Goal: Task Accomplishment & Management: Manage account settings

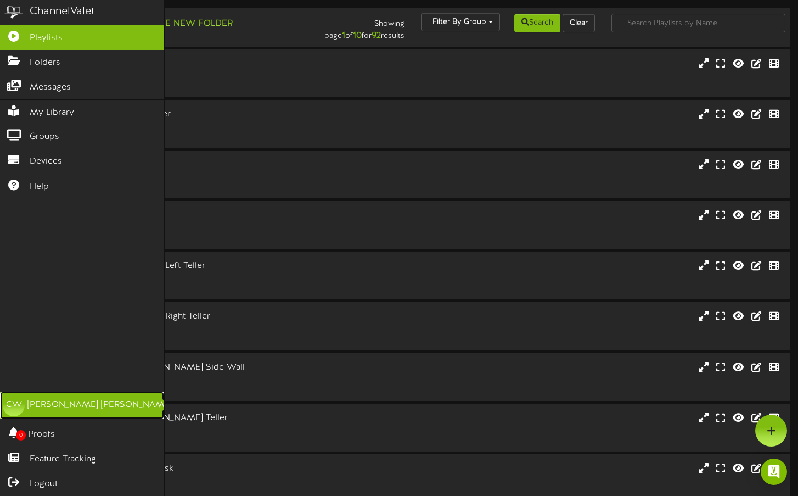
click at [38, 413] on link "CW [PERSON_NAME]" at bounding box center [82, 404] width 164 height 27
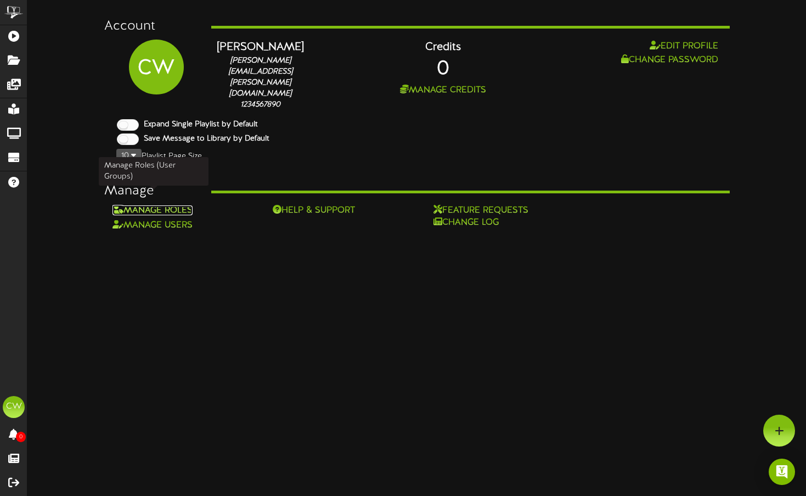
click at [167, 205] on link "Manage Roles" at bounding box center [153, 210] width 80 height 10
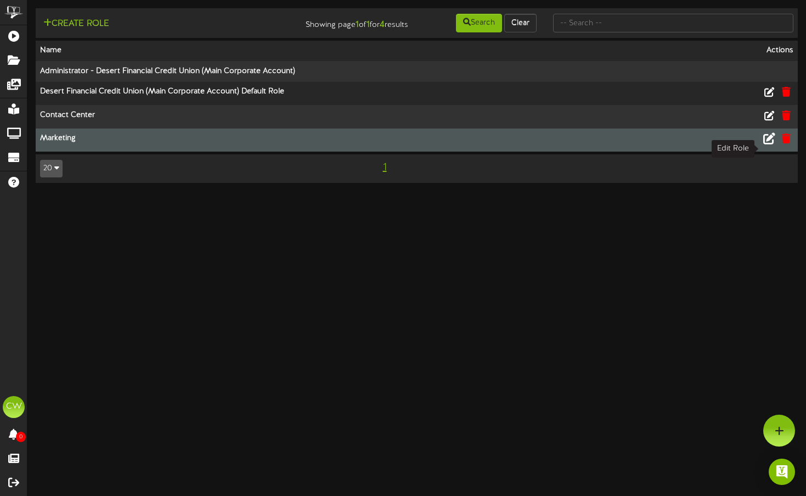
click at [766, 144] on icon at bounding box center [770, 138] width 12 height 12
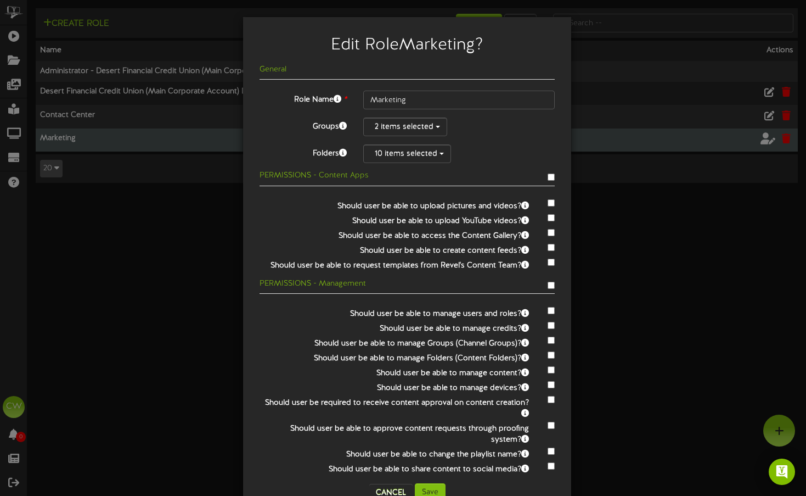
click at [613, 327] on div "Edit Role Marketing ? General Role Name * Marketing Groups 2 items selected Fol…" at bounding box center [403, 248] width 806 height 496
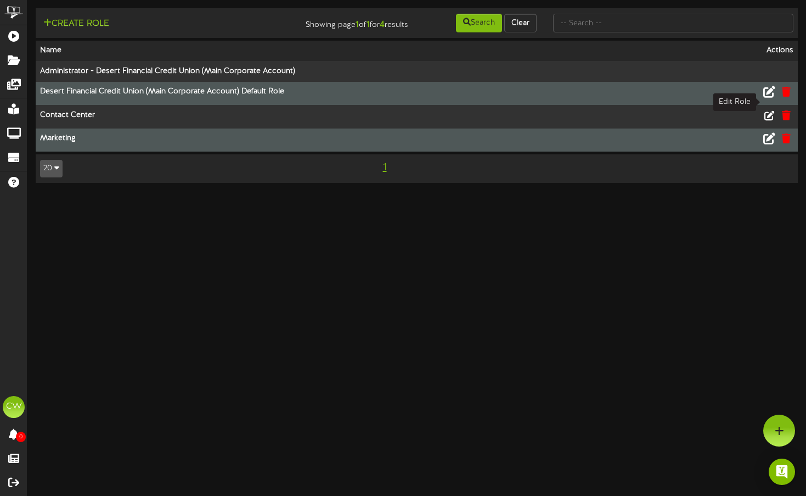
click at [769, 98] on icon at bounding box center [770, 92] width 12 height 12
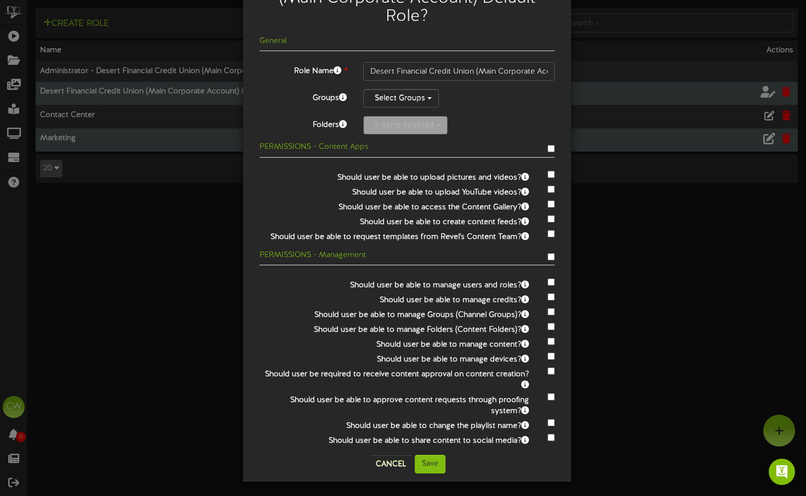
scroll to position [68, 0]
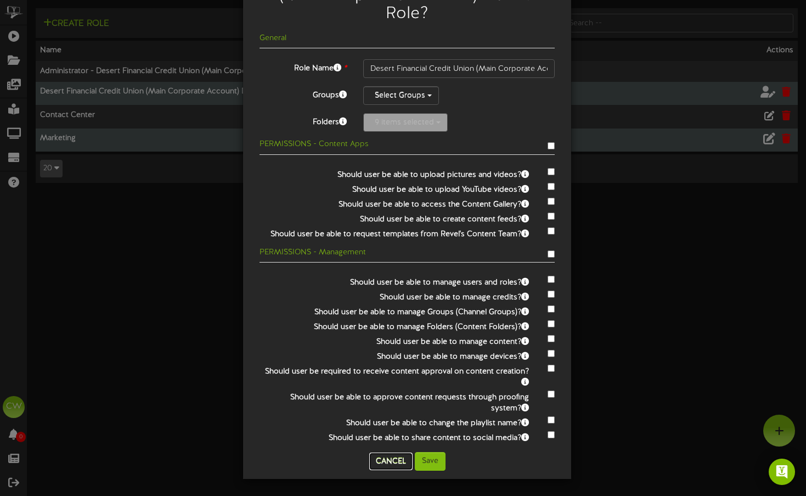
click at [383, 459] on button "Cancel" at bounding box center [390, 461] width 43 height 18
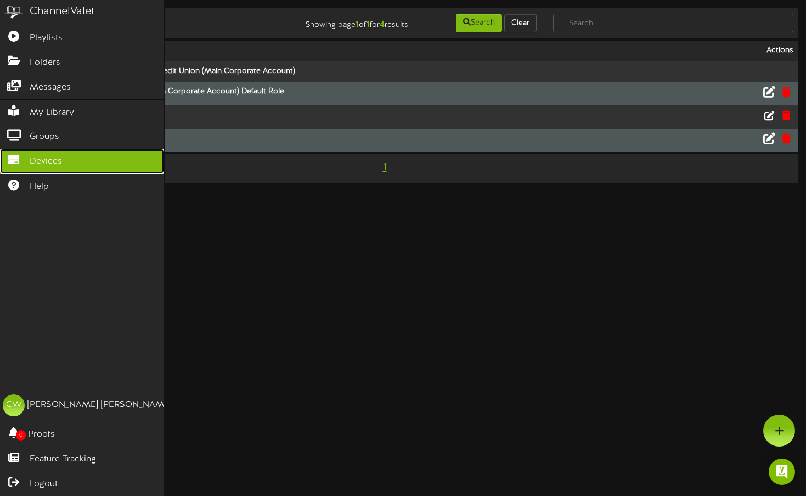
click at [40, 155] on span "Devices" at bounding box center [46, 161] width 32 height 13
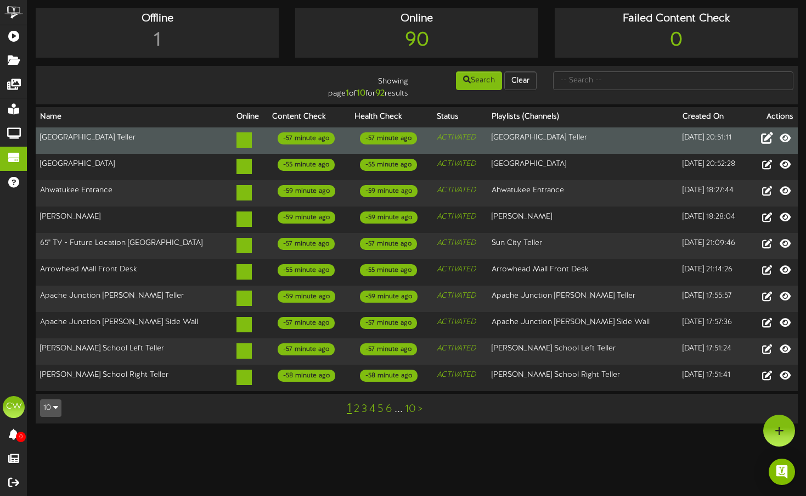
click at [764, 140] on icon at bounding box center [767, 137] width 12 height 12
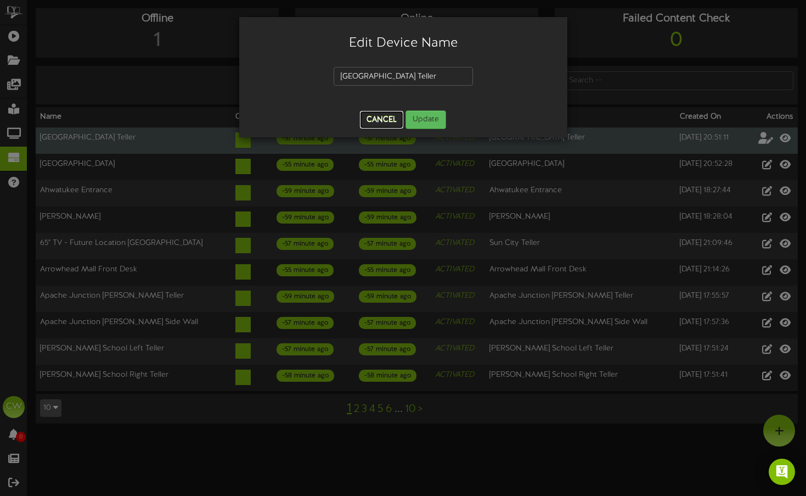
click at [363, 120] on button "Cancel" at bounding box center [381, 120] width 43 height 18
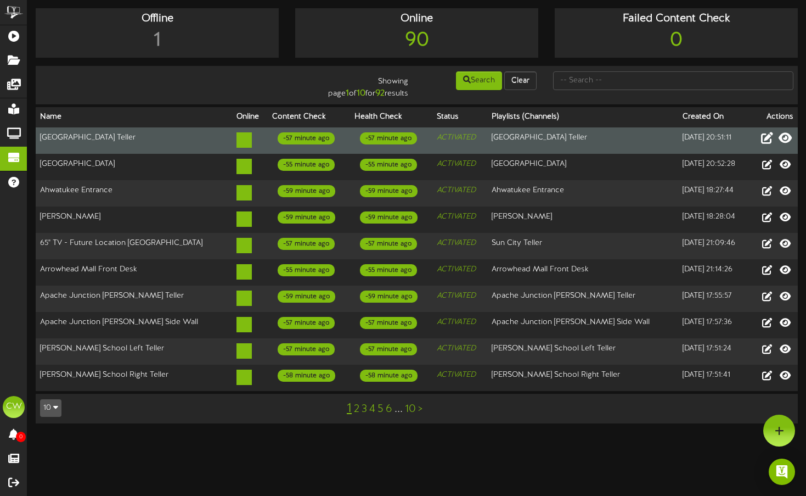
click at [786, 142] on icon at bounding box center [785, 137] width 13 height 12
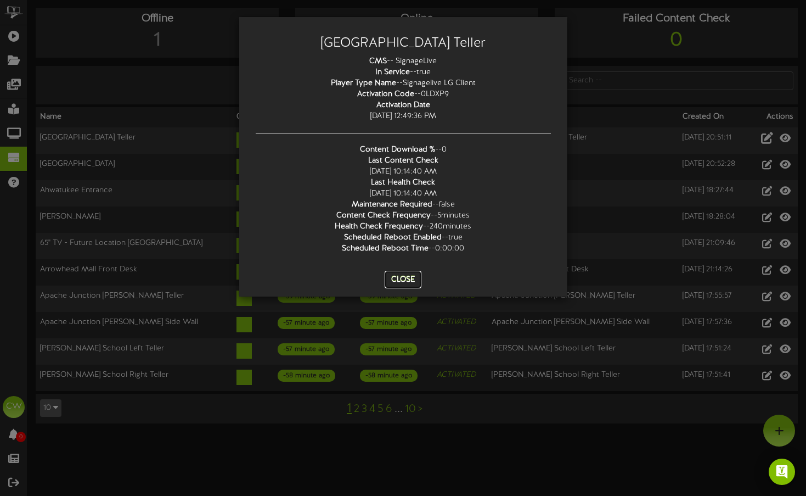
click at [406, 281] on button "Close" at bounding box center [403, 280] width 37 height 18
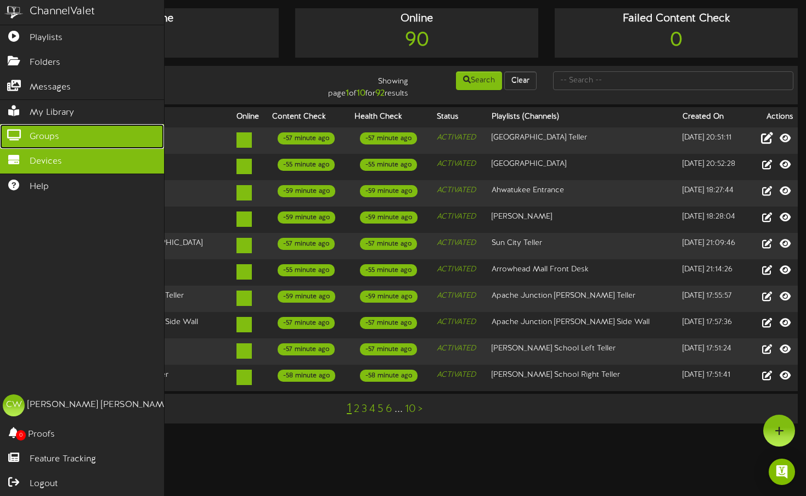
click at [51, 133] on span "Groups" at bounding box center [45, 137] width 30 height 13
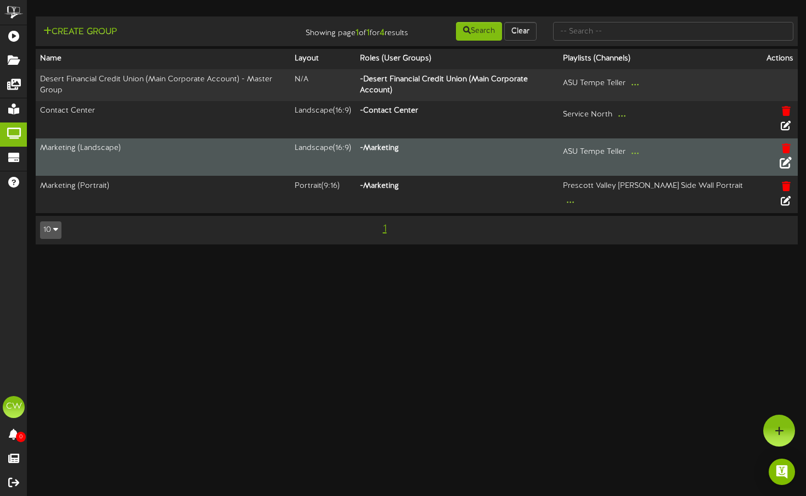
click at [789, 156] on icon at bounding box center [786, 162] width 12 height 12
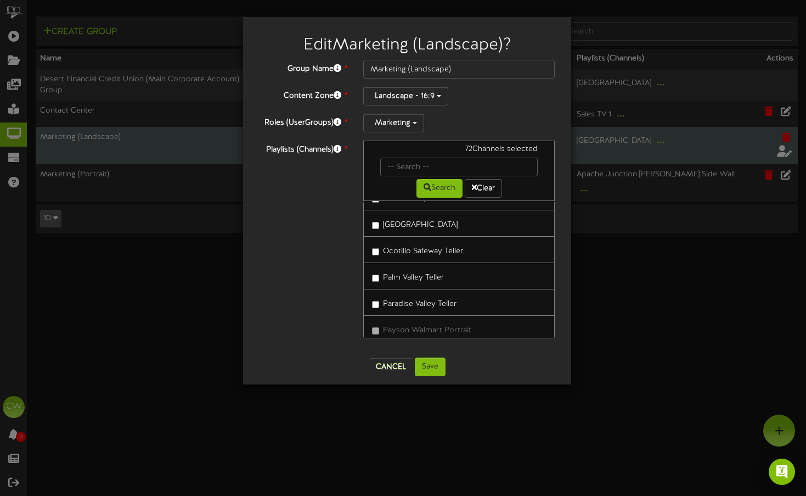
scroll to position [1317, 0]
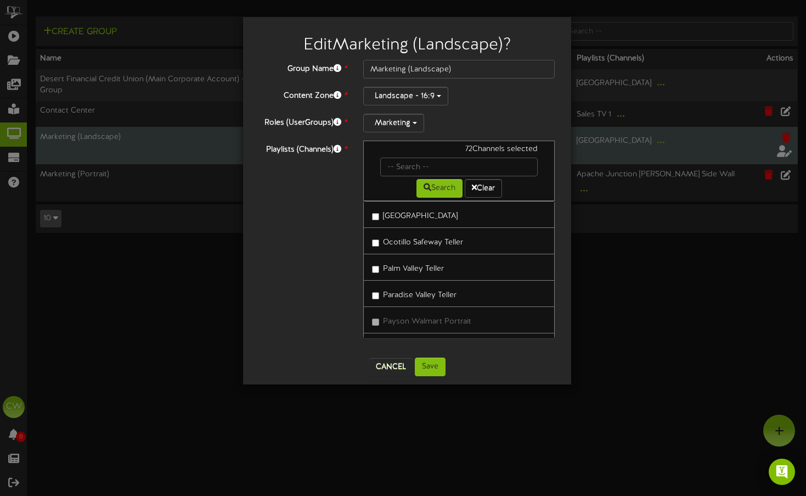
click at [423, 217] on label "[GEOGRAPHIC_DATA]" at bounding box center [415, 214] width 86 height 15
click at [437, 361] on button "Save" at bounding box center [430, 366] width 31 height 19
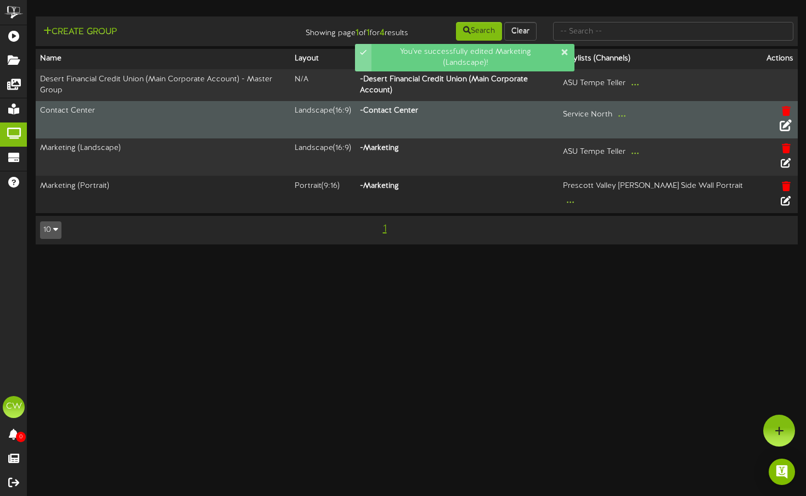
click at [789, 119] on icon at bounding box center [786, 125] width 12 height 12
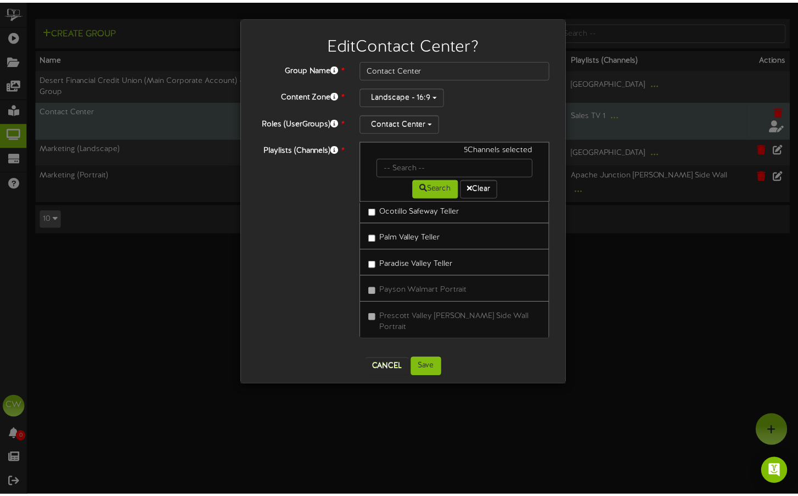
scroll to position [1372, 0]
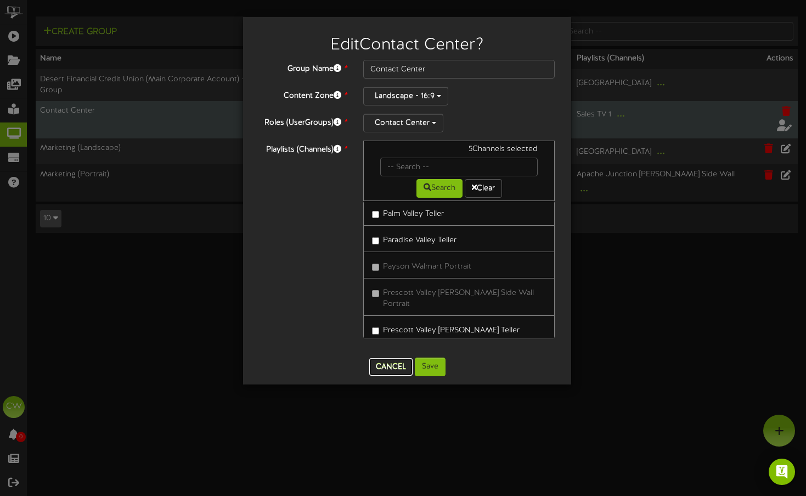
click at [400, 362] on button "Cancel" at bounding box center [390, 367] width 43 height 18
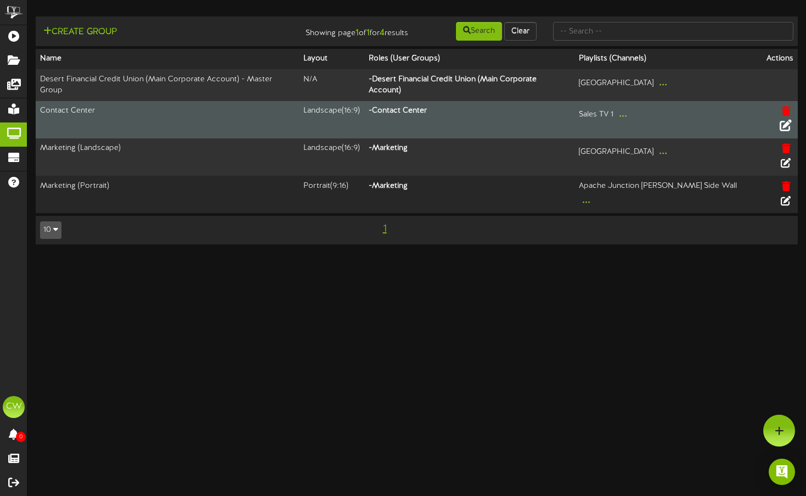
click at [798, 255] on html "ChannelValet Playlists Folders Messages My Library Groups Devices Help CW Cory …" at bounding box center [403, 127] width 806 height 255
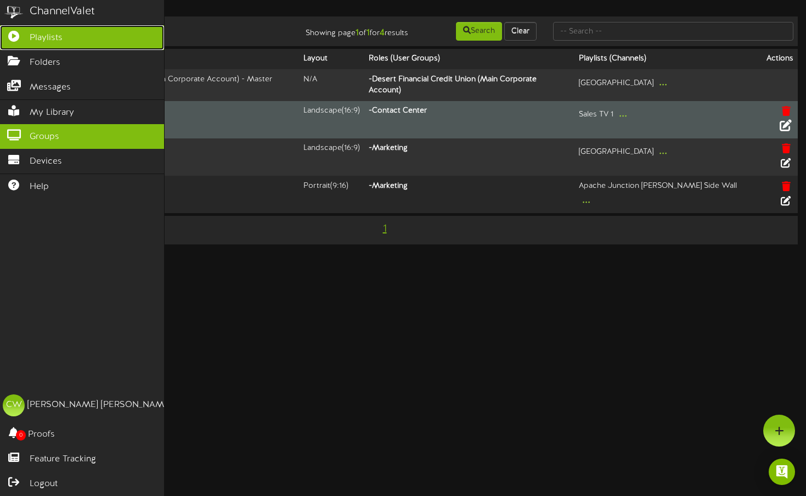
click at [13, 33] on icon at bounding box center [13, 35] width 27 height 8
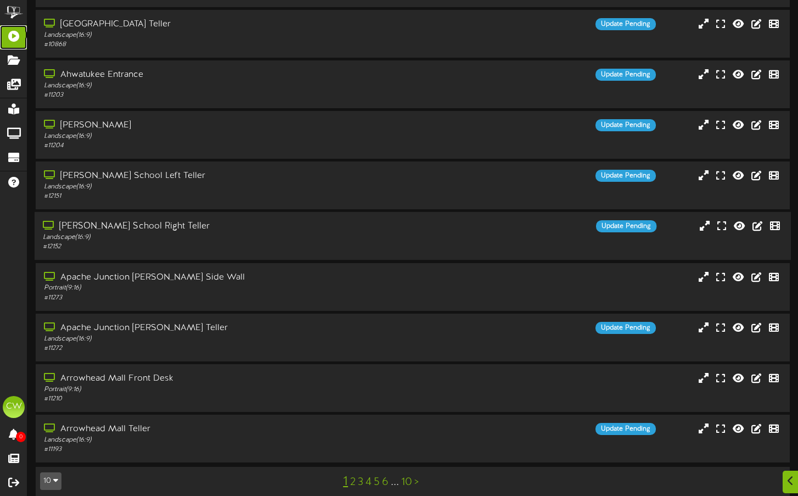
scroll to position [102, 0]
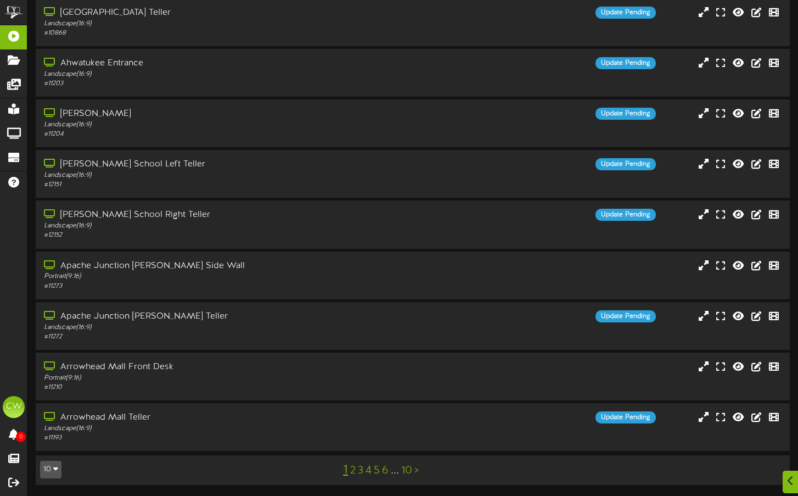
click at [55, 470] on icon "button" at bounding box center [55, 468] width 5 height 8
click at [100, 464] on div "10 5 10 25 50 100 1 2 3 4 5 6 ..." at bounding box center [413, 469] width 762 height 21
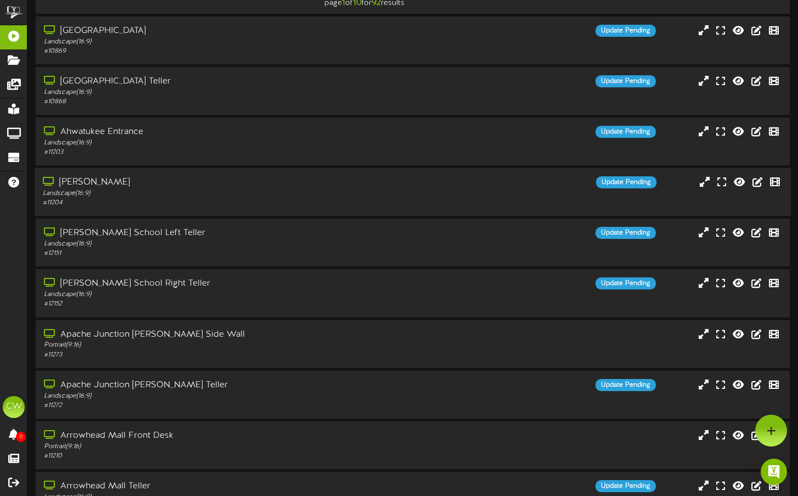
scroll to position [5, 0]
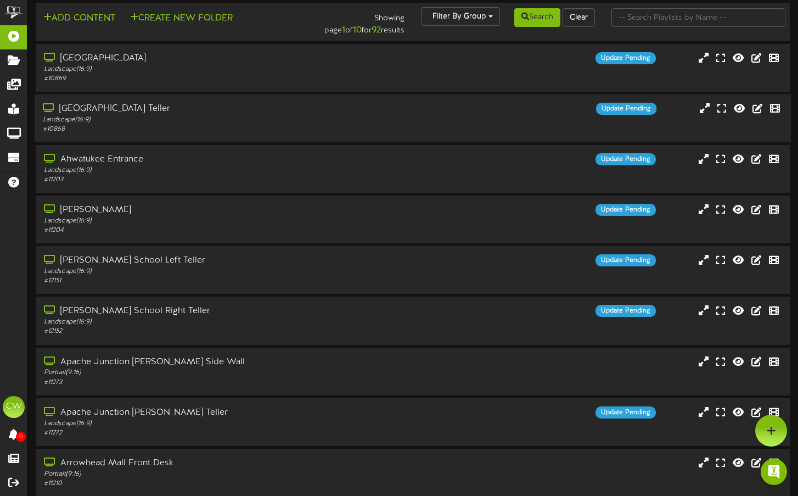
click at [254, 112] on div "[GEOGRAPHIC_DATA] Teller" at bounding box center [192, 109] width 299 height 13
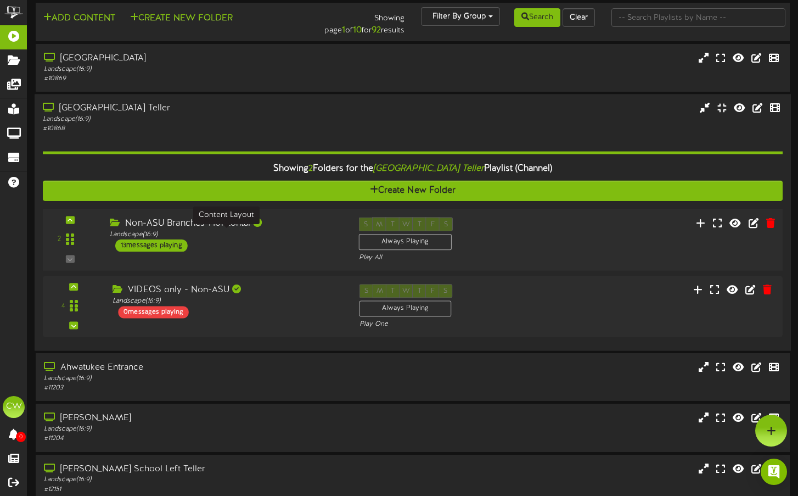
click at [315, 234] on div "Landscape ( 16:9 )" at bounding box center [226, 233] width 232 height 9
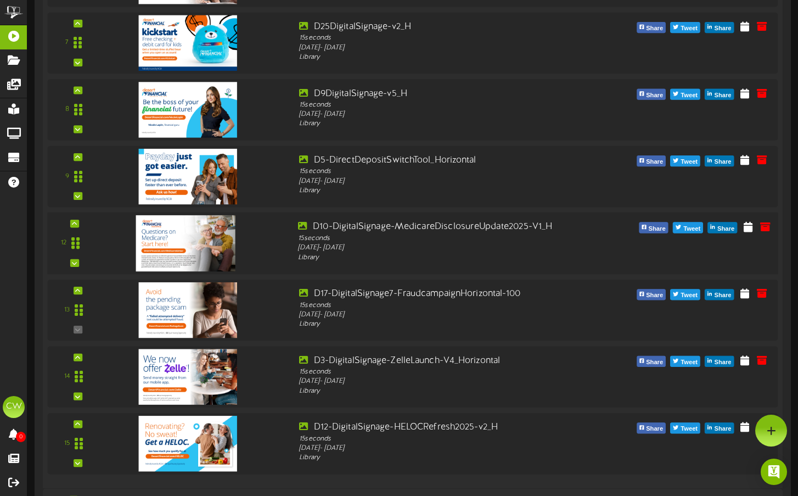
scroll to position [692, 0]
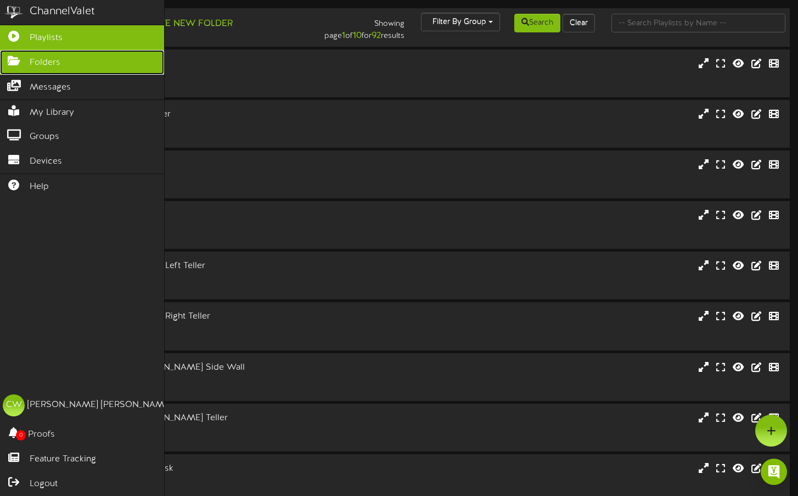
click at [48, 65] on span "Folders" at bounding box center [45, 63] width 31 height 13
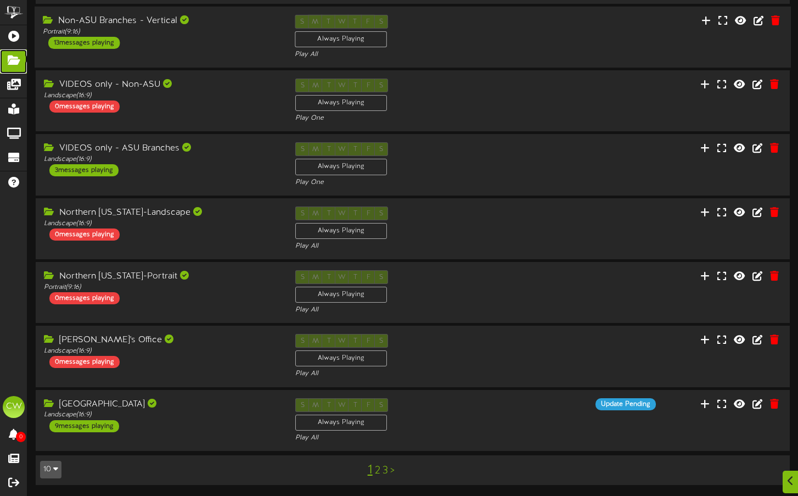
scroll to position [243, 0]
click at [233, 412] on div "Landscape ( 16:9 )" at bounding box center [161, 414] width 236 height 9
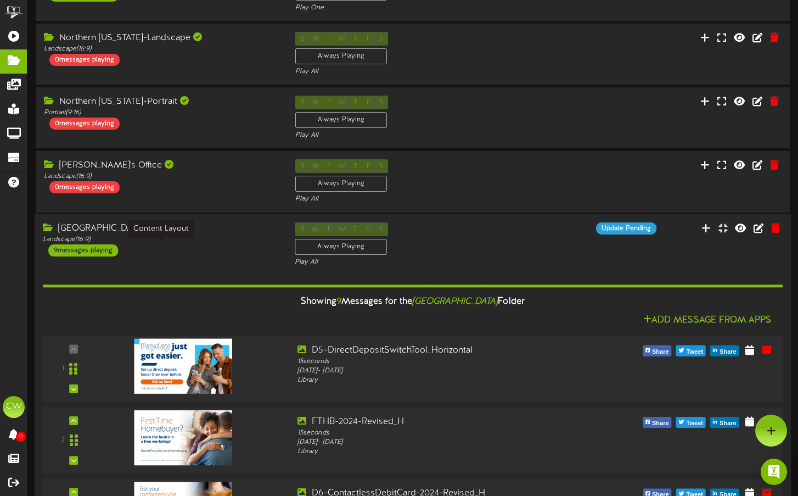
scroll to position [391, 0]
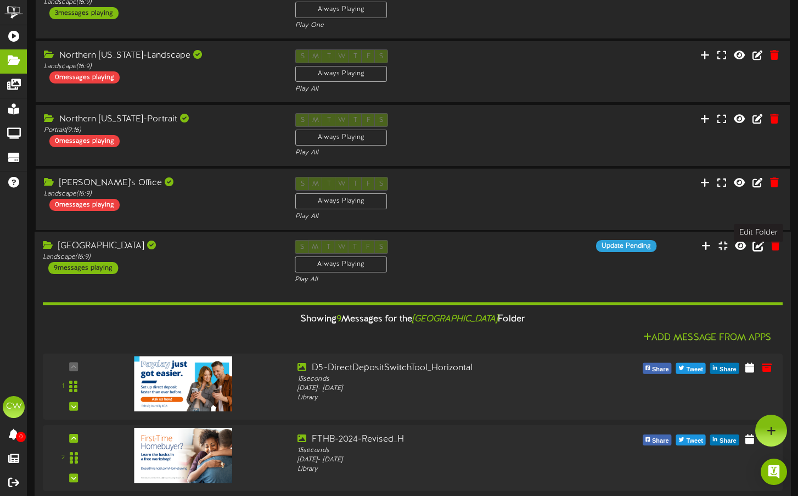
click at [759, 251] on icon at bounding box center [759, 245] width 12 height 12
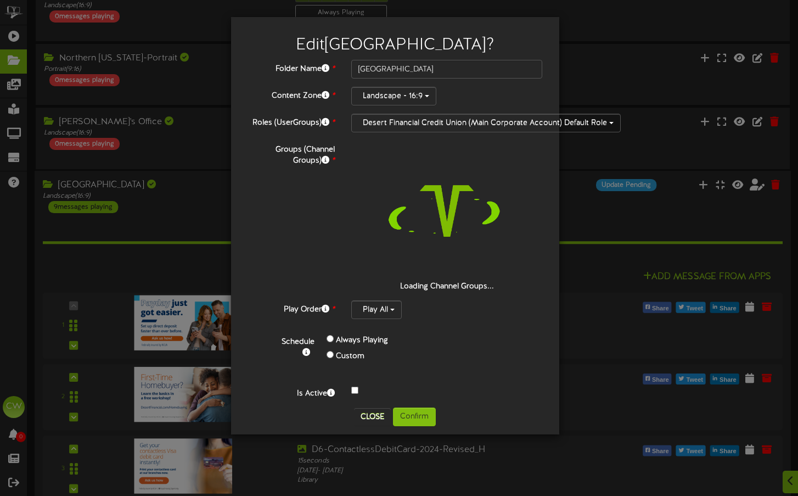
scroll to position [473, 0]
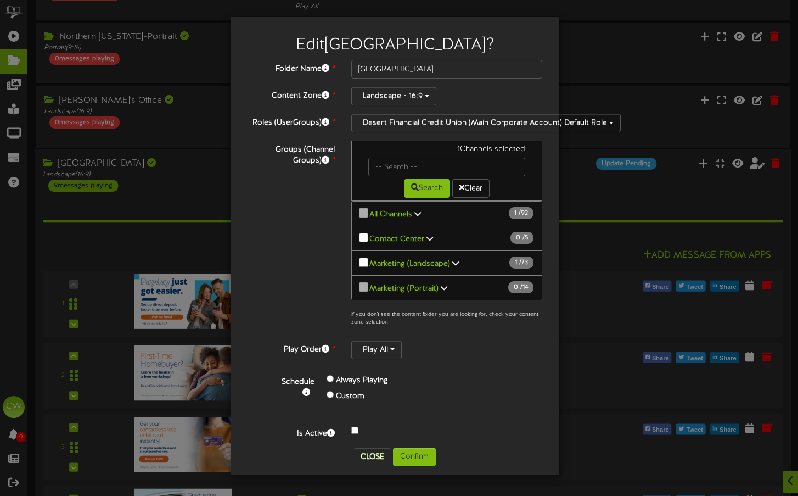
click at [378, 413] on div "Folder Name * [GEOGRAPHIC_DATA] Content Zone * Landscape - 16:9 Roles (UserGrou…" at bounding box center [395, 249] width 295 height 379
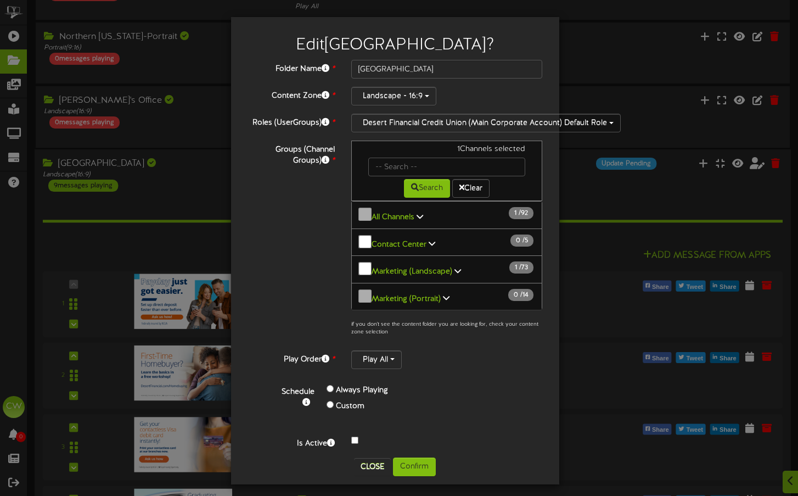
scroll to position [1, 0]
click at [455, 266] on icon at bounding box center [458, 270] width 7 height 8
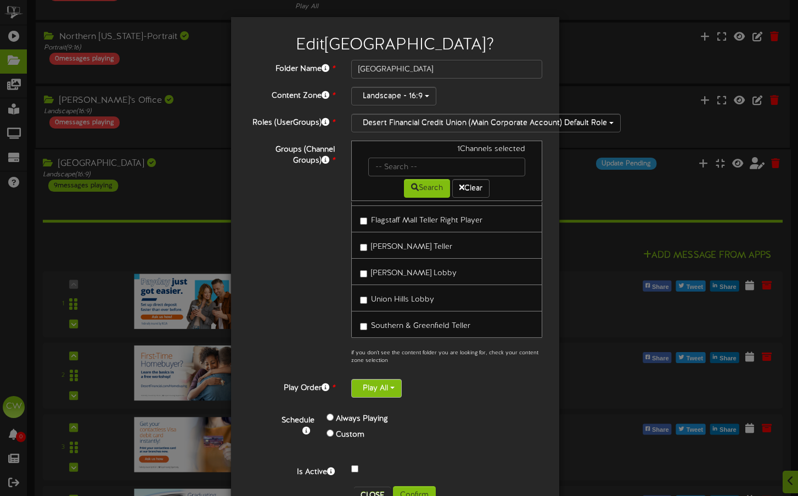
scroll to position [577, 0]
click at [372, 491] on button "Close" at bounding box center [372, 495] width 37 height 18
